Goal: Check status: Check status

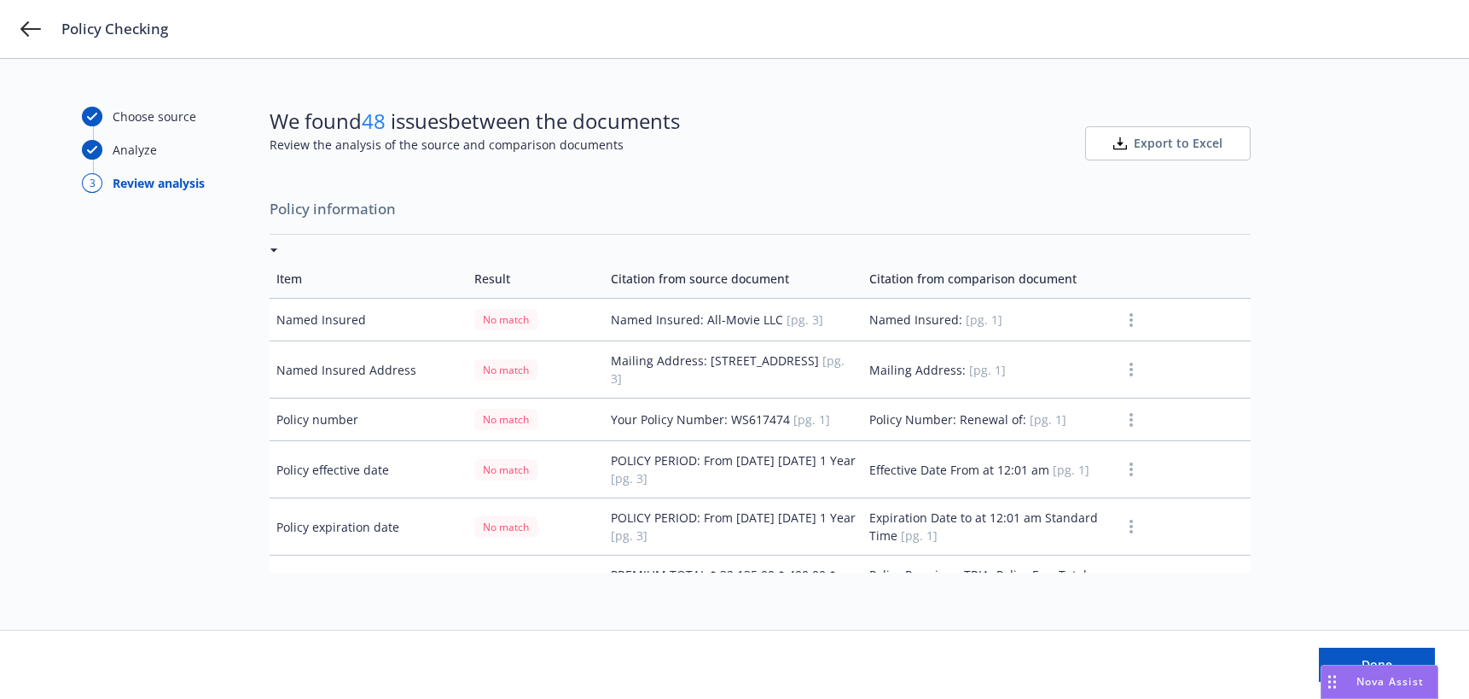
click at [42, 31] on div "Policy Checking" at bounding box center [734, 29] width 1469 height 58
click at [38, 26] on icon at bounding box center [30, 29] width 20 height 20
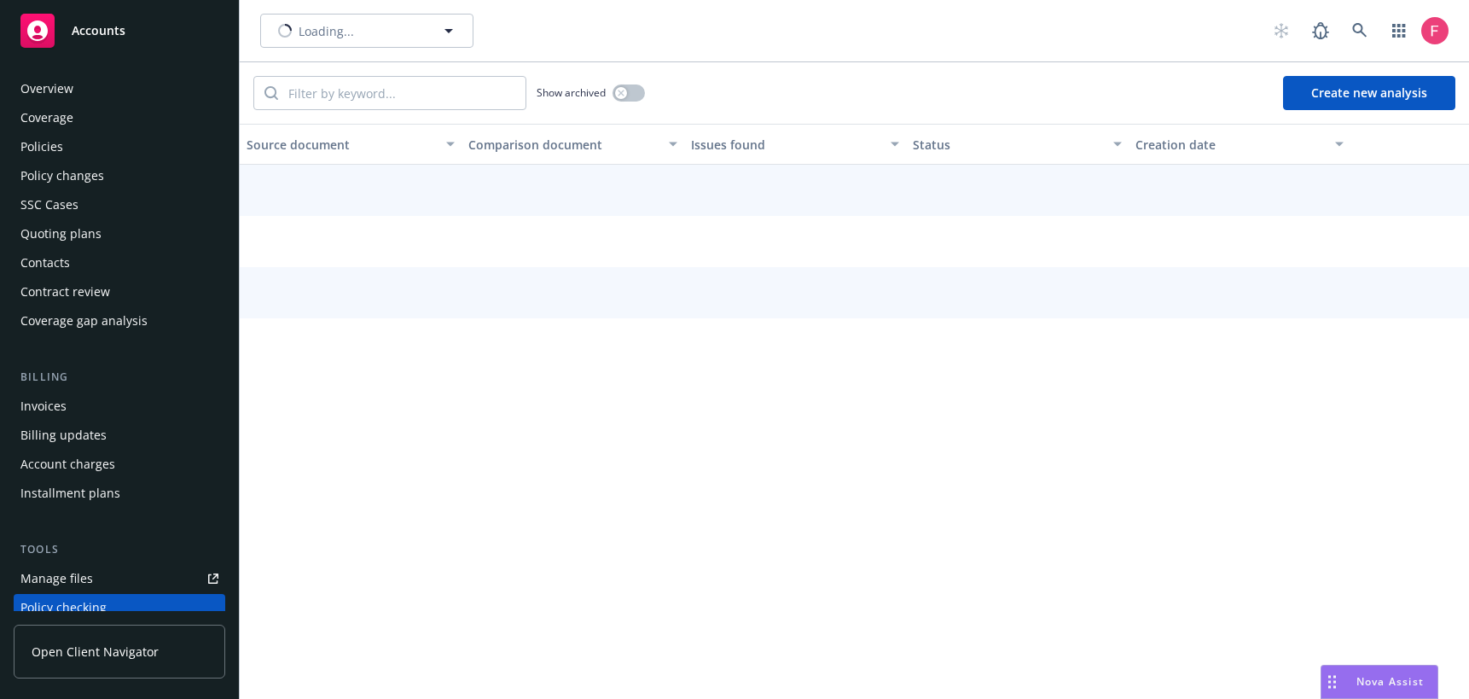
scroll to position [231, 0]
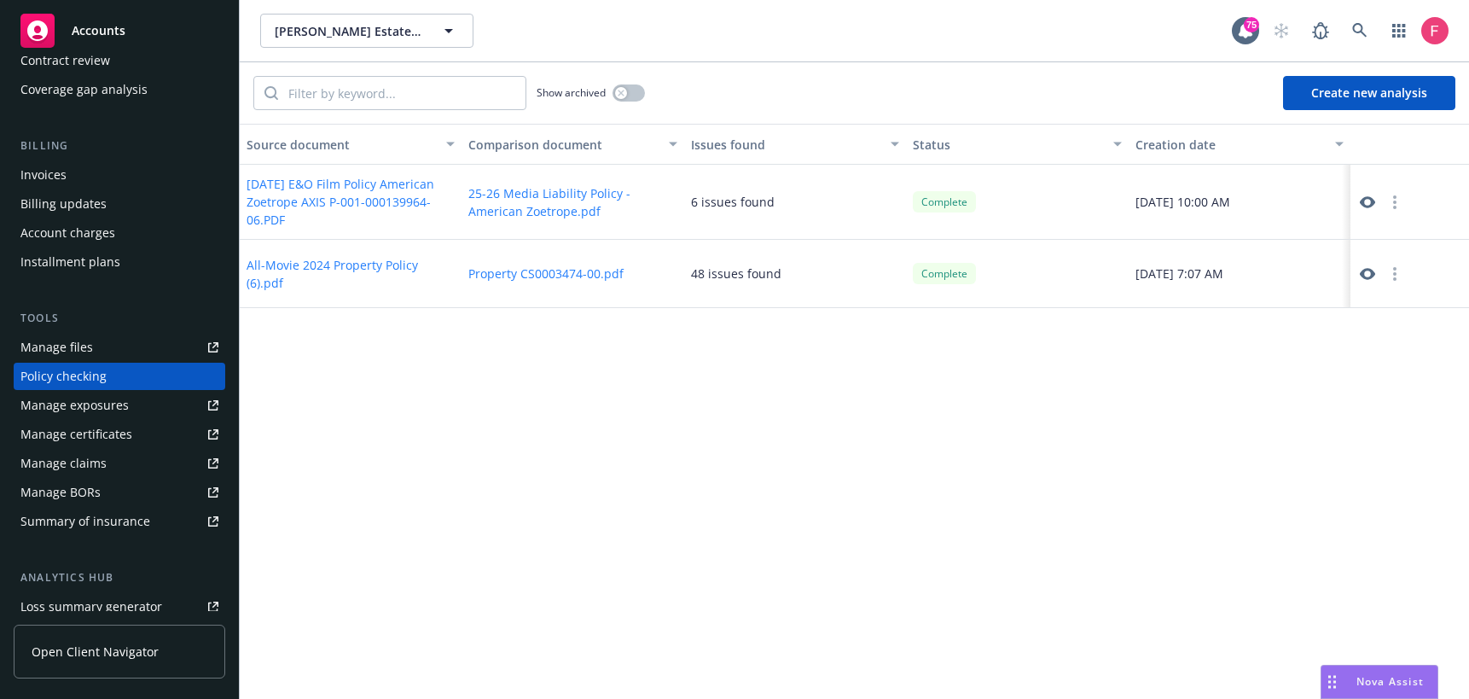
click at [517, 274] on button "Property CS0003474-00.pdf" at bounding box center [545, 273] width 155 height 18
